Goal: Obtain resource: Obtain resource

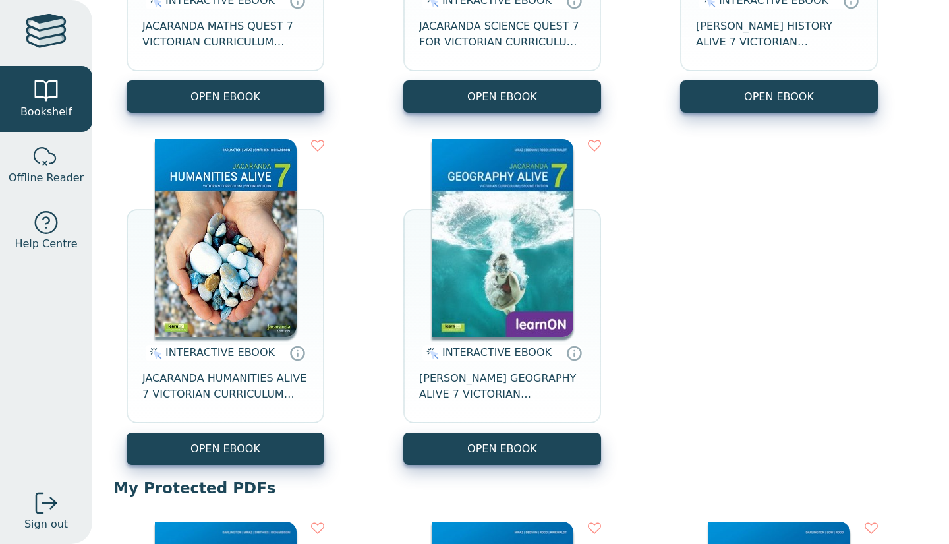
scroll to position [394, 0]
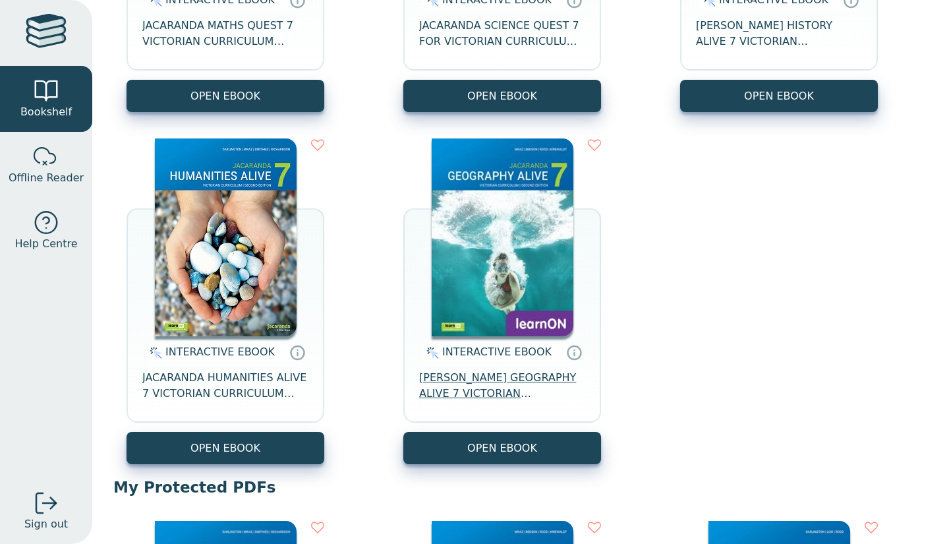
click at [491, 390] on span "[PERSON_NAME] GEOGRAPHY ALIVE 7 VICTORIAN CURRICULUM LEARNON EBOOK 2E" at bounding box center [502, 386] width 166 height 32
